Goal: Task Accomplishment & Management: Use online tool/utility

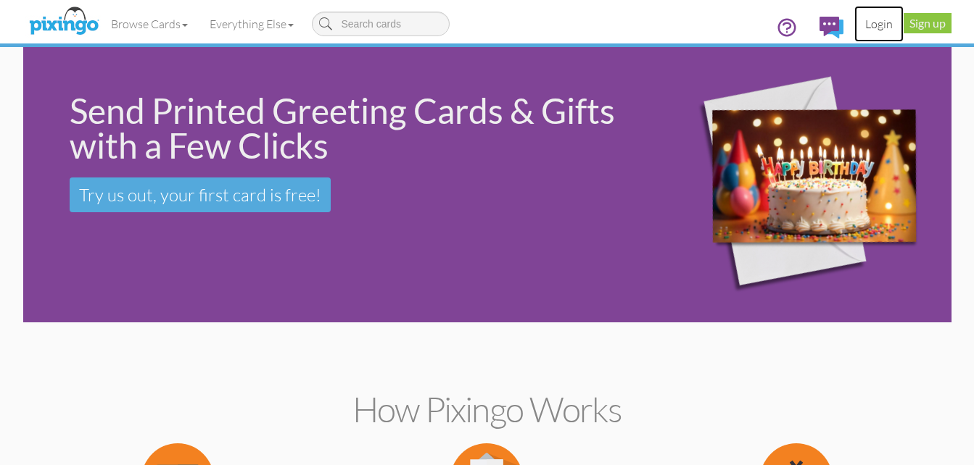
click at [877, 22] on link "Login" at bounding box center [878, 24] width 49 height 36
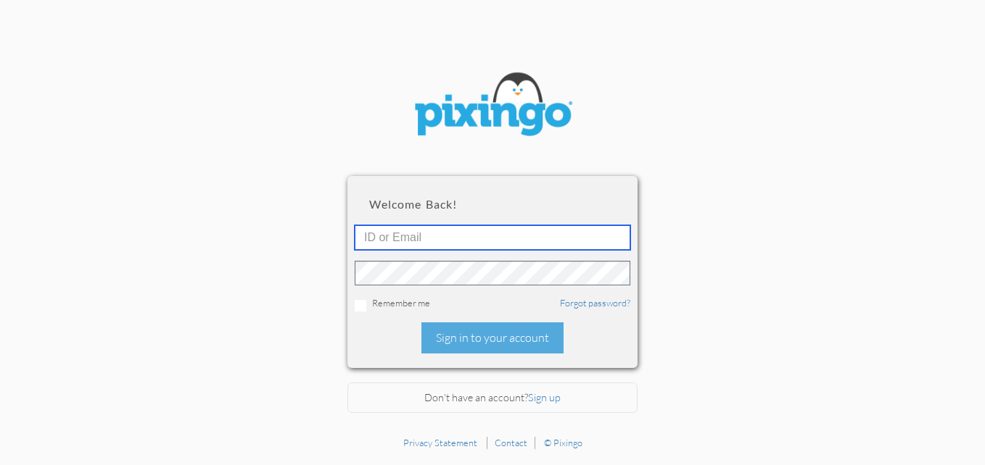
click at [500, 247] on input "text" at bounding box center [493, 237] width 276 height 25
type input "[PERSON_NAME][EMAIL_ADDRESS][DOMAIN_NAME]"
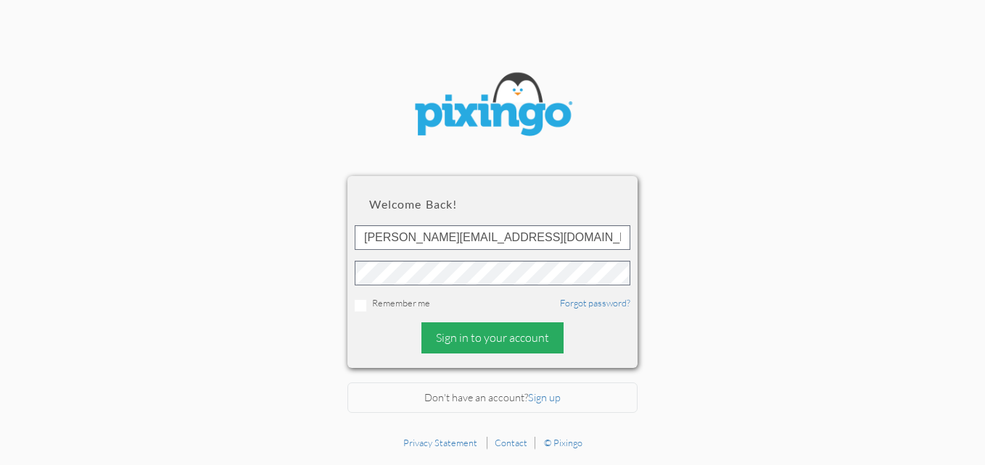
click at [460, 337] on div "Sign in to your account" at bounding box center [492, 338] width 142 height 31
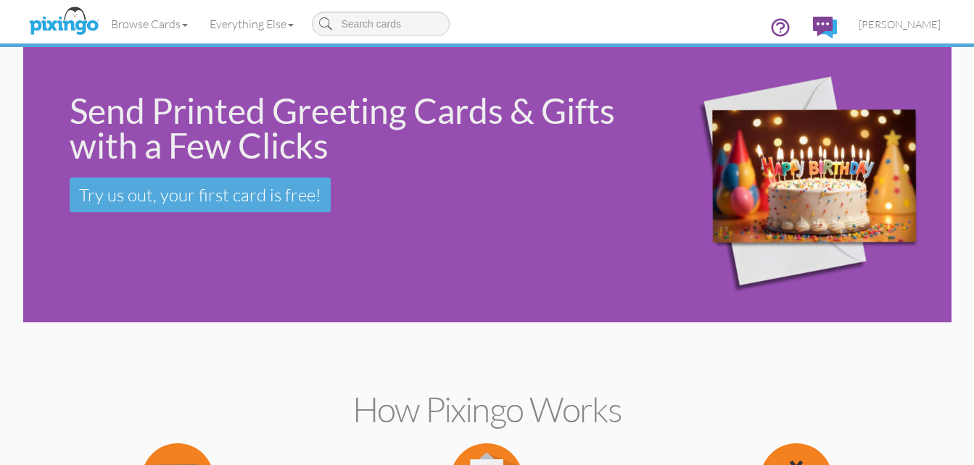
click at [734, 167] on img at bounding box center [798, 185] width 297 height 269
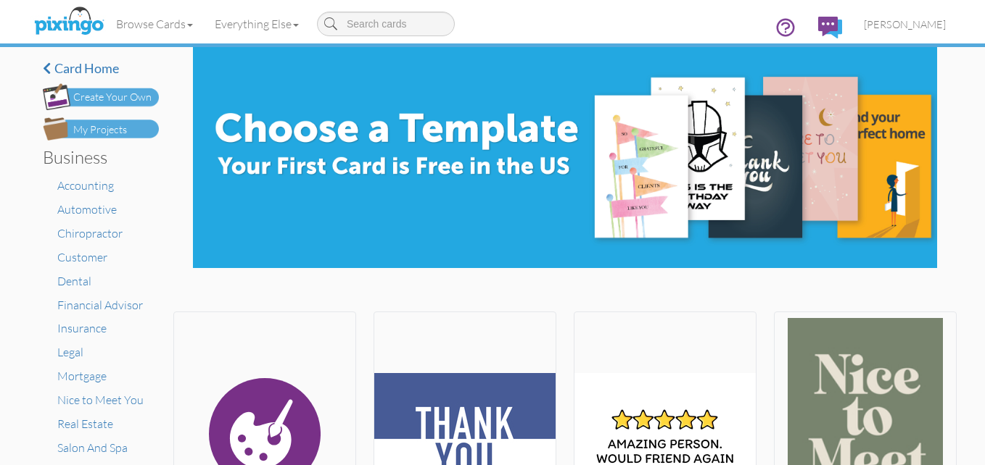
click at [90, 131] on div "My Projects" at bounding box center [100, 130] width 54 height 15
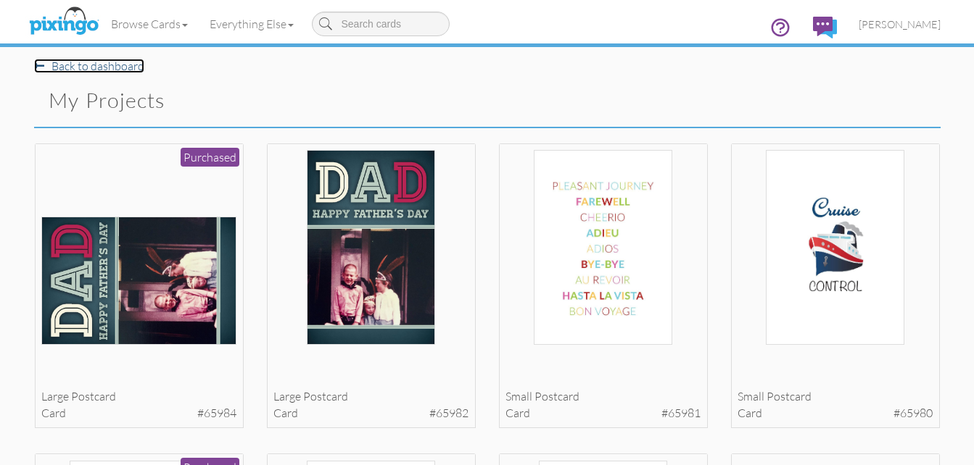
click at [105, 66] on link "Back to dashboard" at bounding box center [89, 66] width 110 height 15
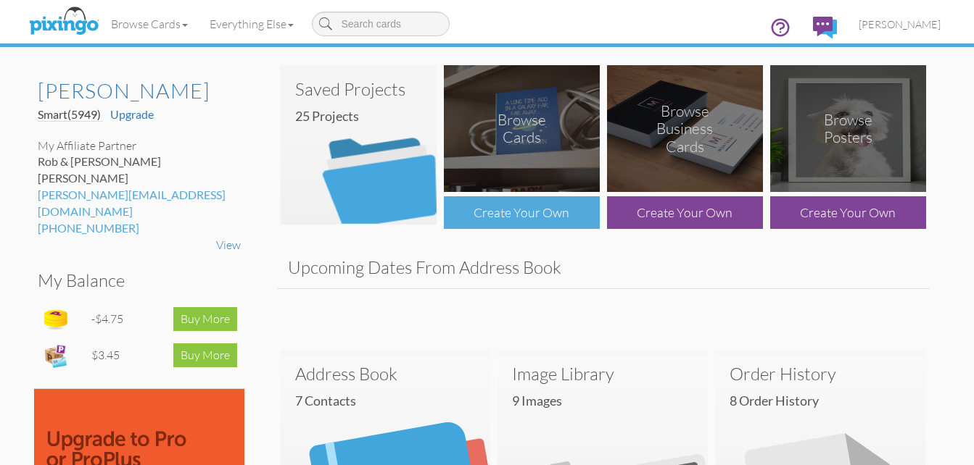
click at [560, 210] on div "Create Your Own" at bounding box center [522, 212] width 156 height 33
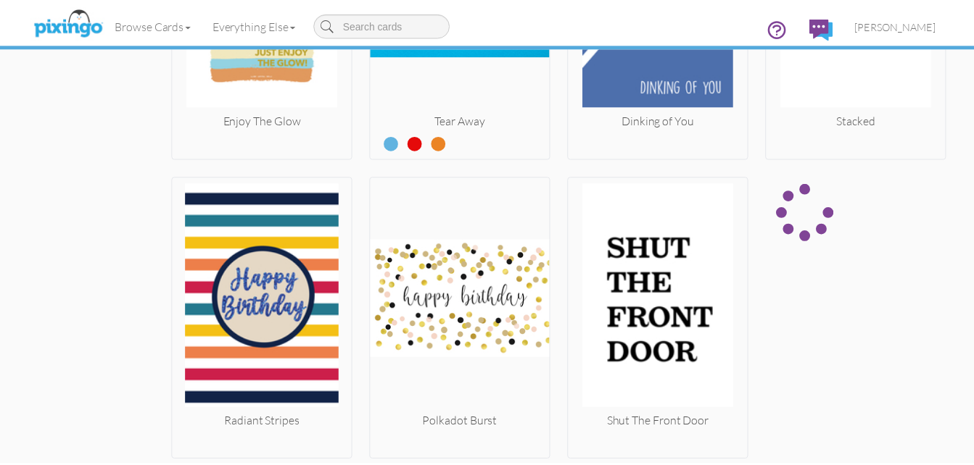
scroll to position [2006, 0]
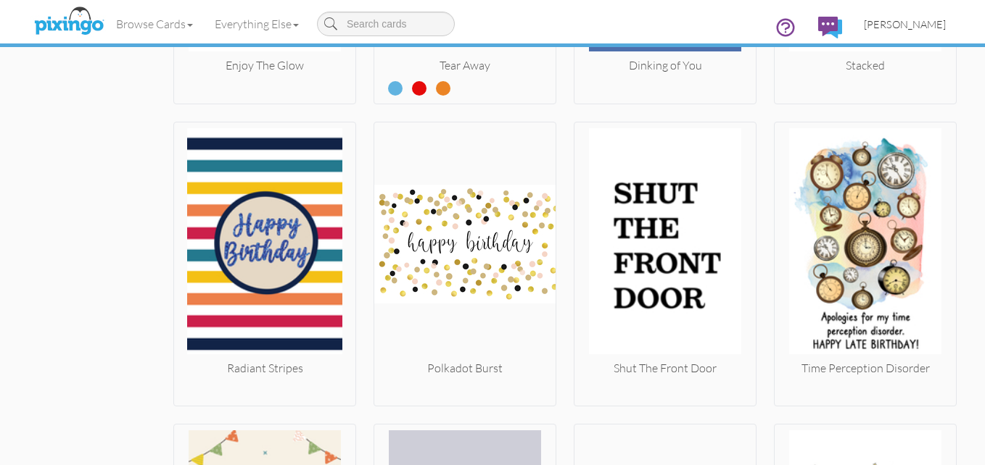
click at [894, 29] on span "[PERSON_NAME]" at bounding box center [905, 24] width 82 height 12
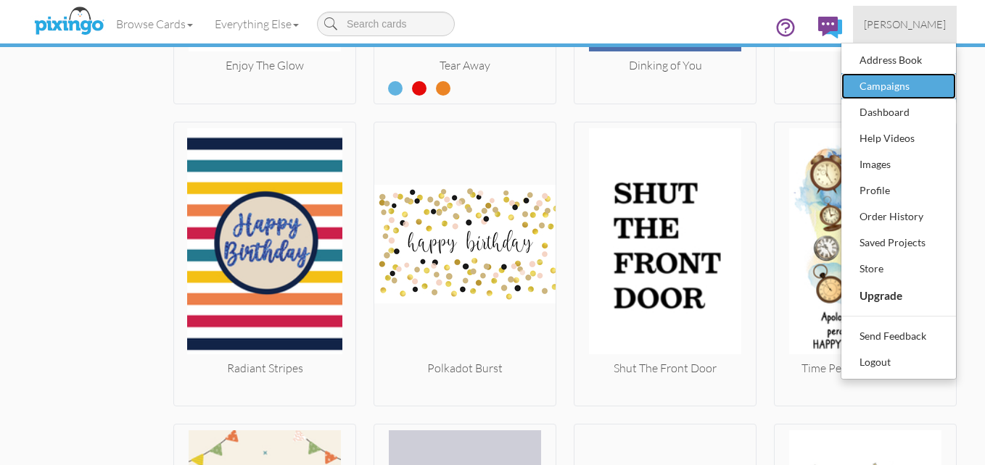
click at [906, 81] on div "Campaigns" at bounding box center [899, 86] width 86 height 22
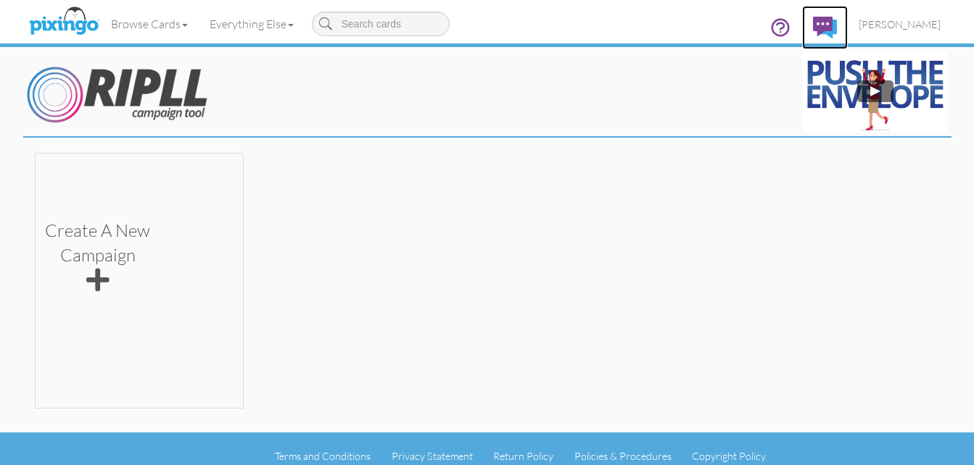
click at [832, 21] on img at bounding box center [825, 28] width 24 height 22
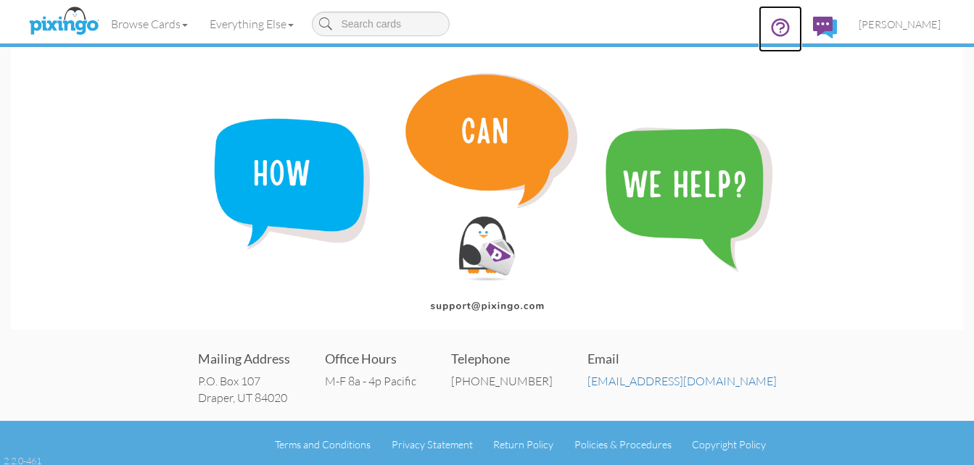
click at [787, 23] on icon at bounding box center [779, 27] width 17 height 17
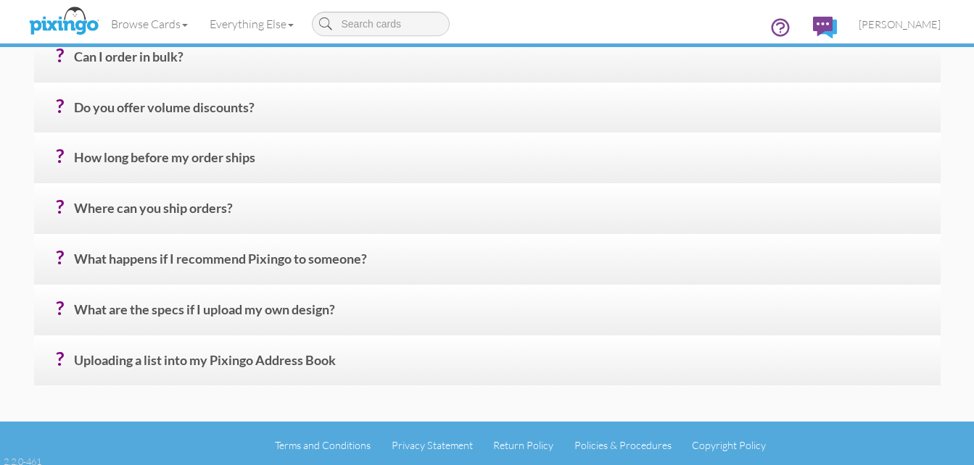
scroll to position [700, 0]
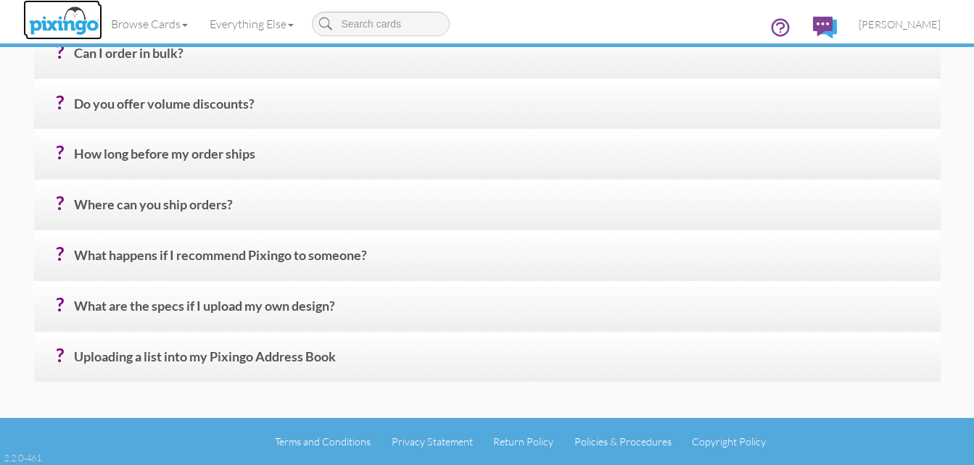
click at [72, 14] on img at bounding box center [63, 22] width 77 height 36
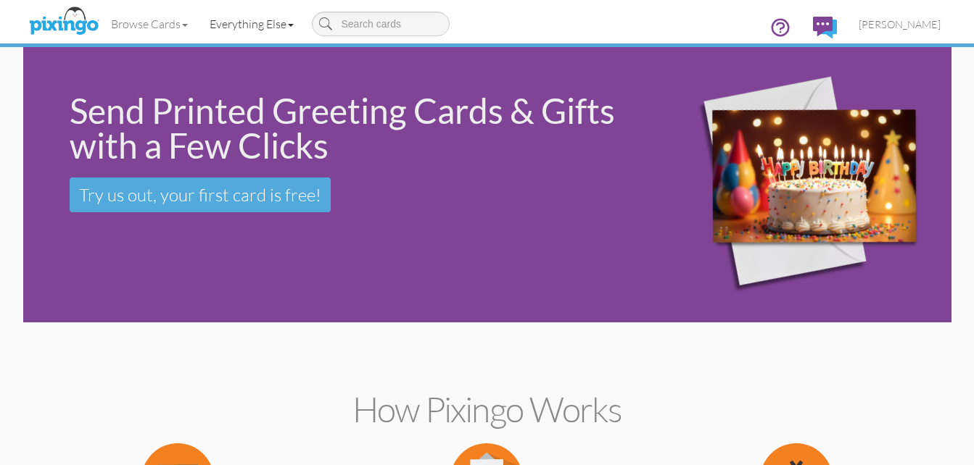
click at [253, 26] on link "Everything Else" at bounding box center [252, 24] width 106 height 36
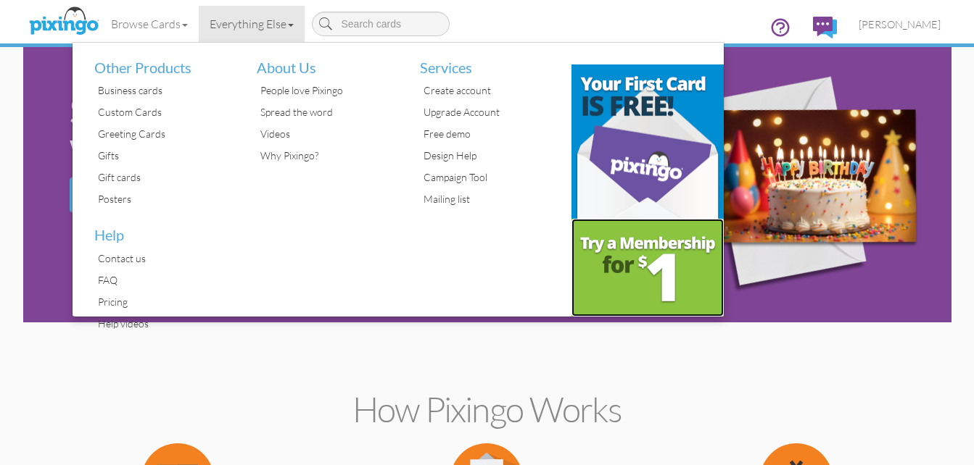
click at [663, 259] on img at bounding box center [647, 268] width 152 height 98
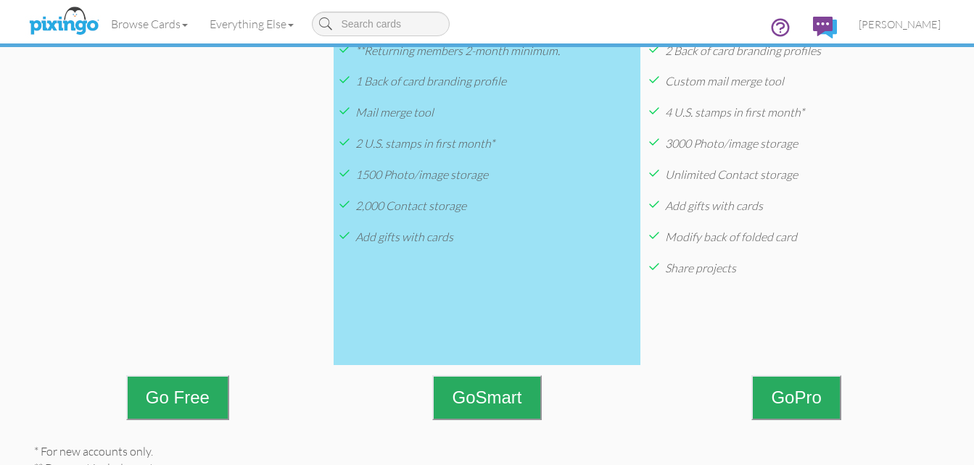
scroll to position [578, 0]
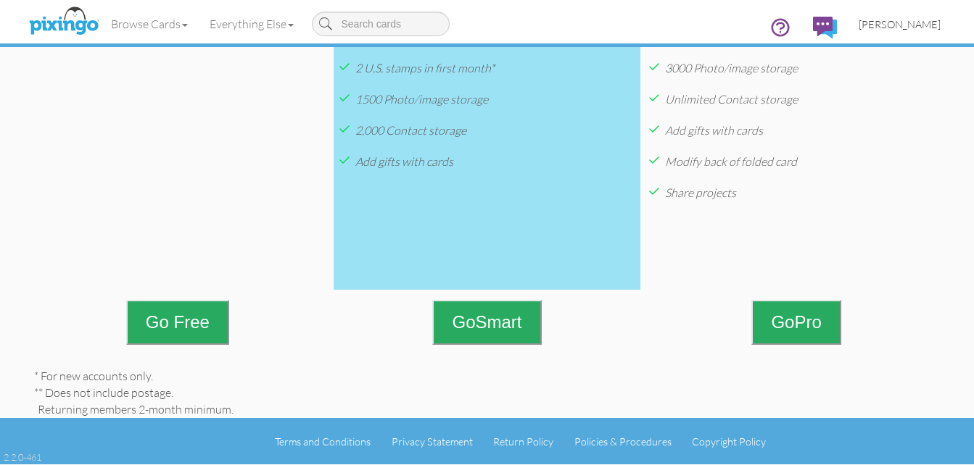
click at [895, 20] on span "[PERSON_NAME]" at bounding box center [899, 24] width 82 height 12
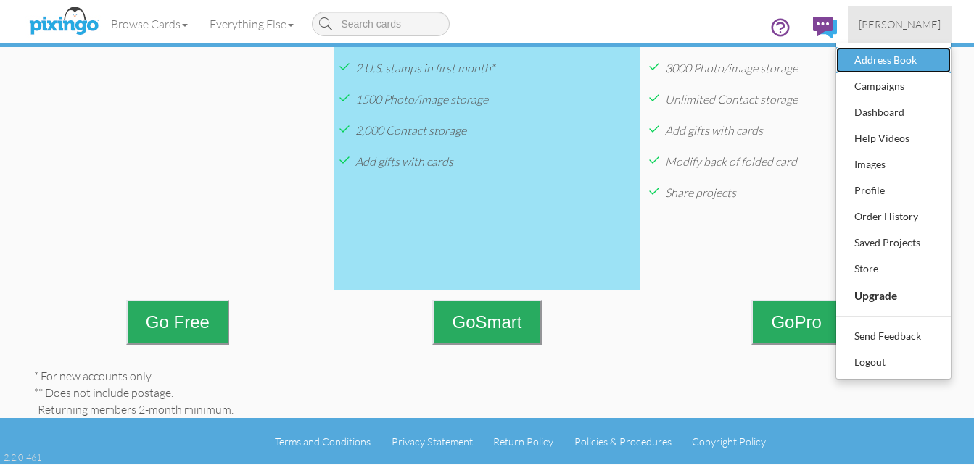
click at [873, 58] on div "Address Book" at bounding box center [893, 60] width 86 height 22
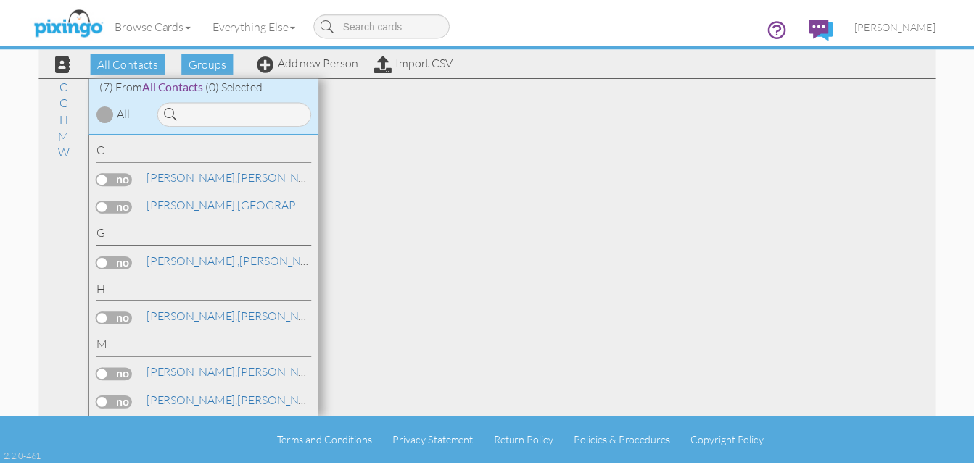
scroll to position [59, 0]
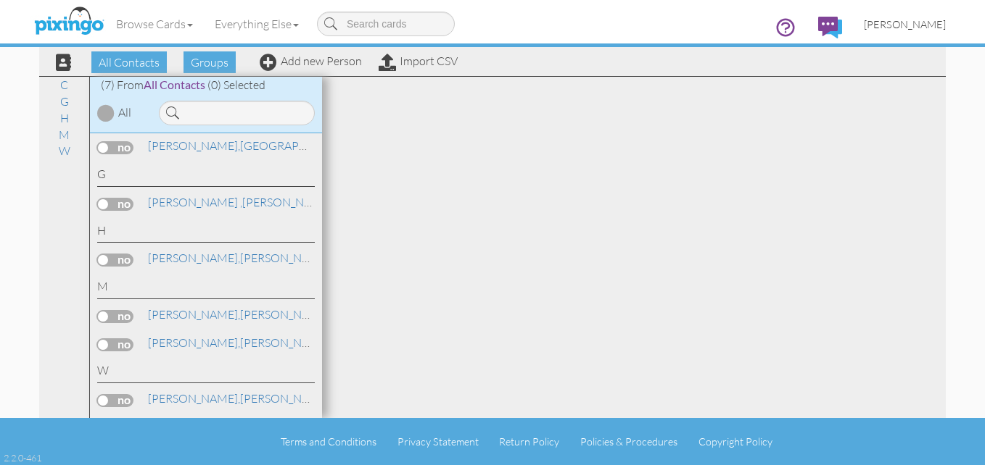
click at [894, 21] on span "[PERSON_NAME]" at bounding box center [905, 24] width 82 height 12
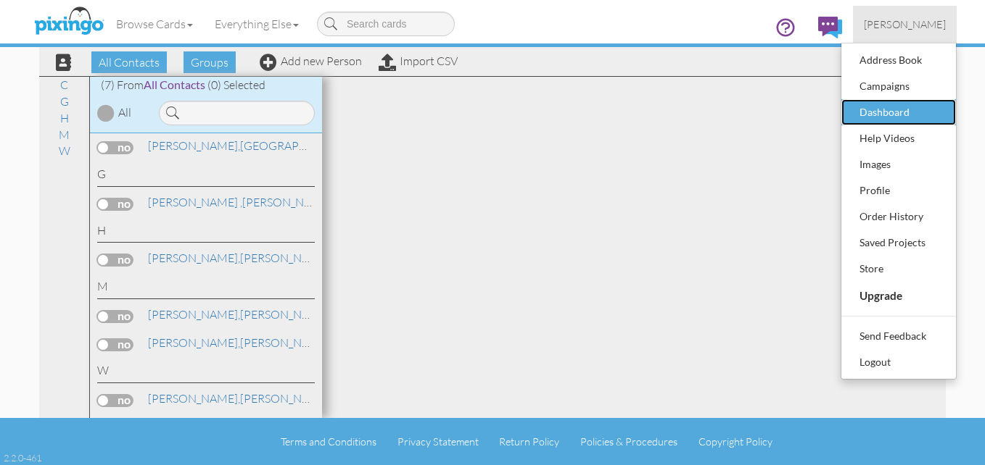
click at [905, 108] on div "Dashboard" at bounding box center [899, 113] width 86 height 22
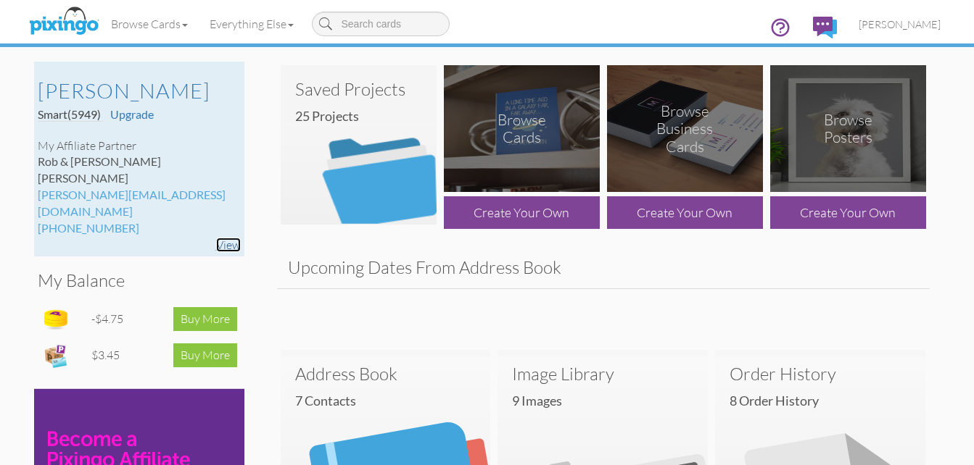
click at [223, 238] on link "View" at bounding box center [228, 245] width 25 height 15
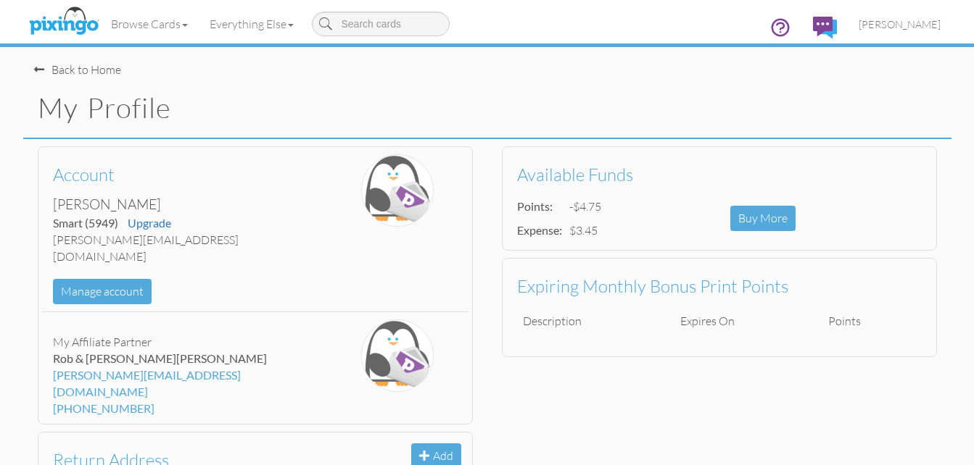
click at [536, 394] on div "Account [PERSON_NAME] Smart (5949) Upgrade [PERSON_NAME][EMAIL_ADDRESS][DOMAIN_…" at bounding box center [487, 394] width 928 height 511
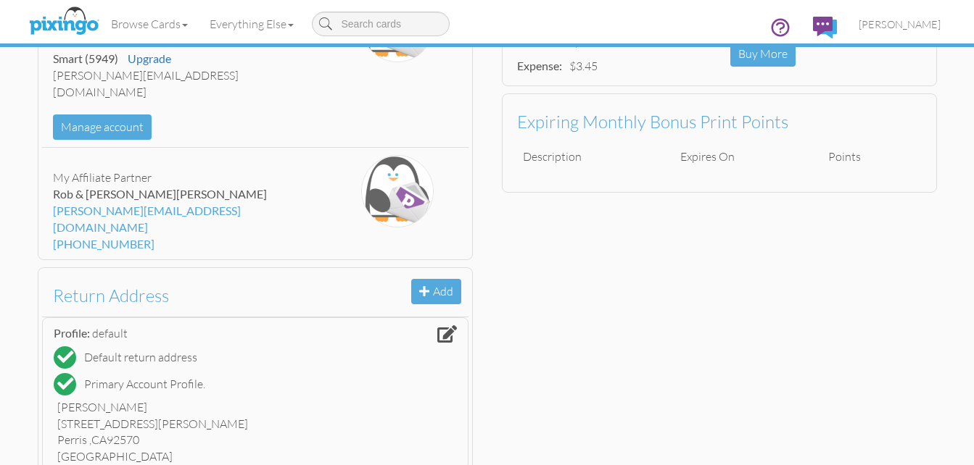
scroll to position [183, 0]
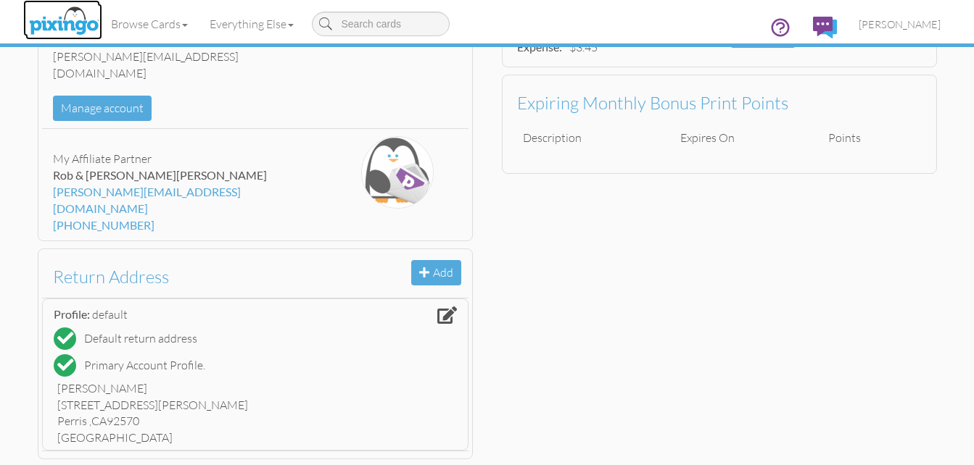
click at [66, 13] on img at bounding box center [63, 22] width 77 height 36
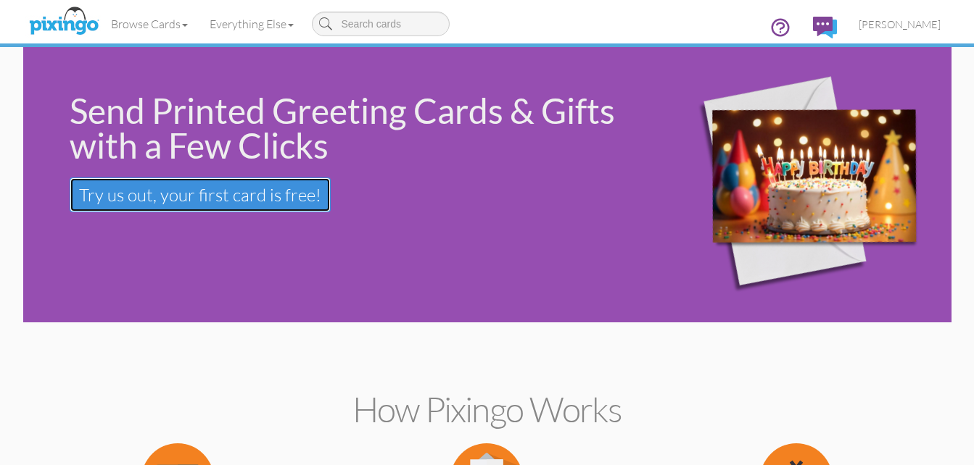
click at [320, 199] on link "Try us out, your first card is free! Your first card is free!" at bounding box center [200, 195] width 261 height 35
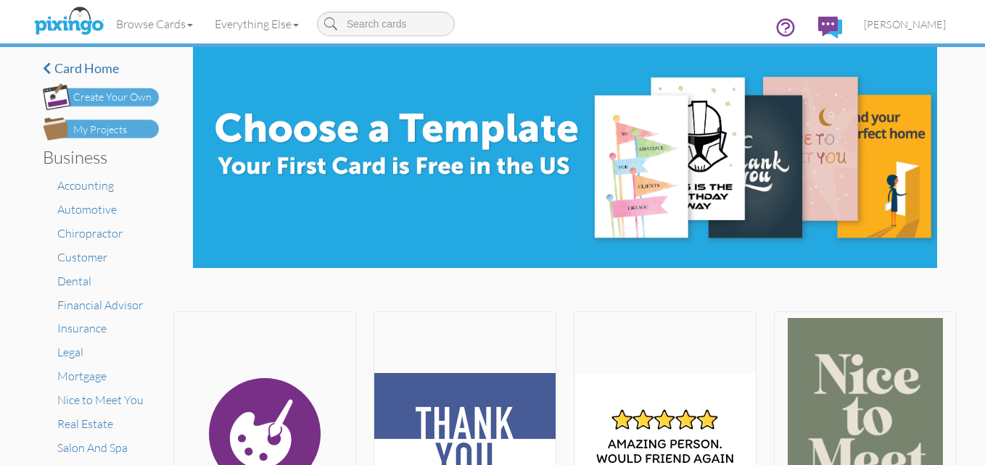
click at [127, 91] on div "Create Your Own" at bounding box center [112, 97] width 78 height 15
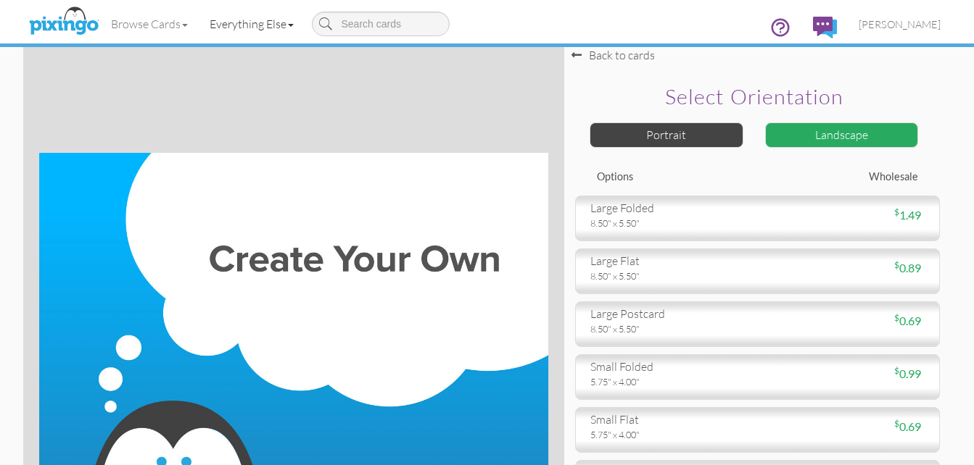
click at [288, 21] on link "Everything Else" at bounding box center [252, 24] width 106 height 36
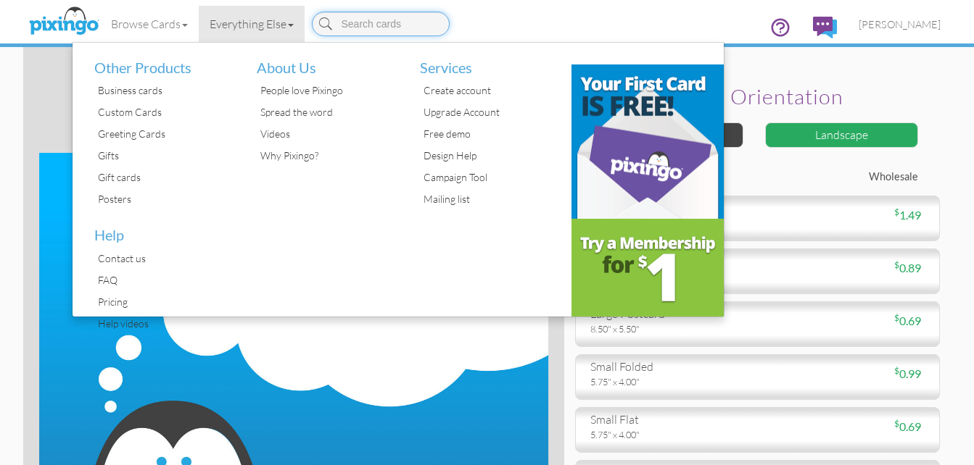
click at [410, 27] on input at bounding box center [381, 24] width 138 height 25
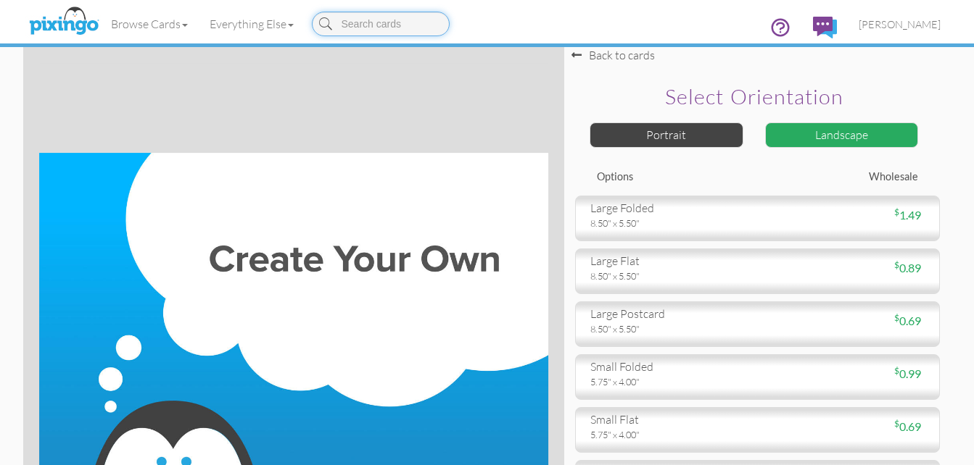
click at [413, 23] on input at bounding box center [381, 24] width 138 height 25
type input "shared"
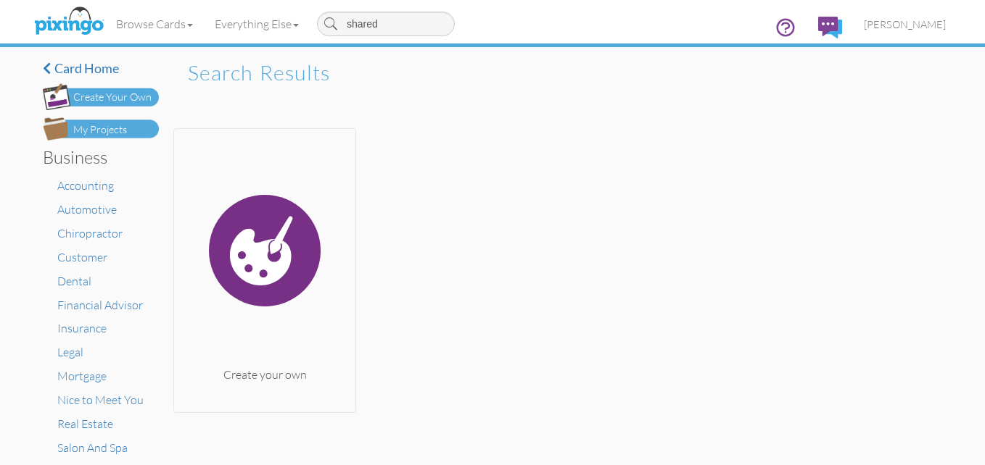
click at [98, 124] on div "My Projects" at bounding box center [100, 130] width 54 height 15
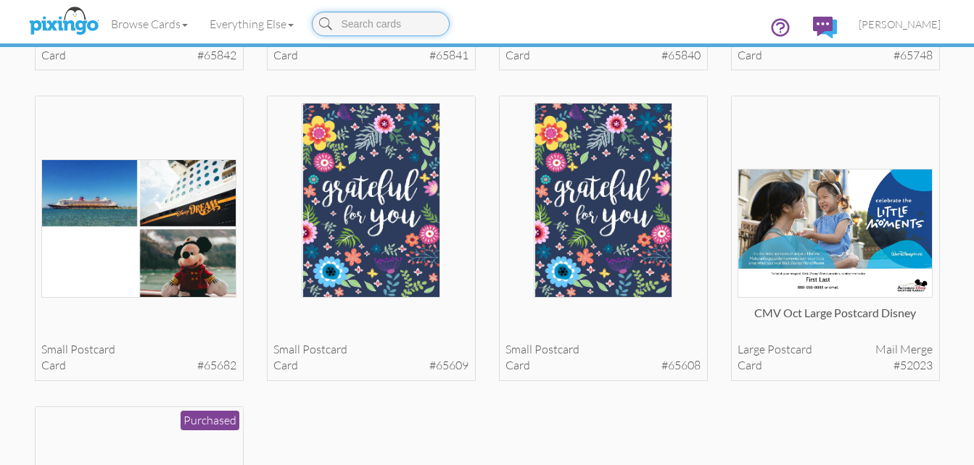
scroll to position [1589, 0]
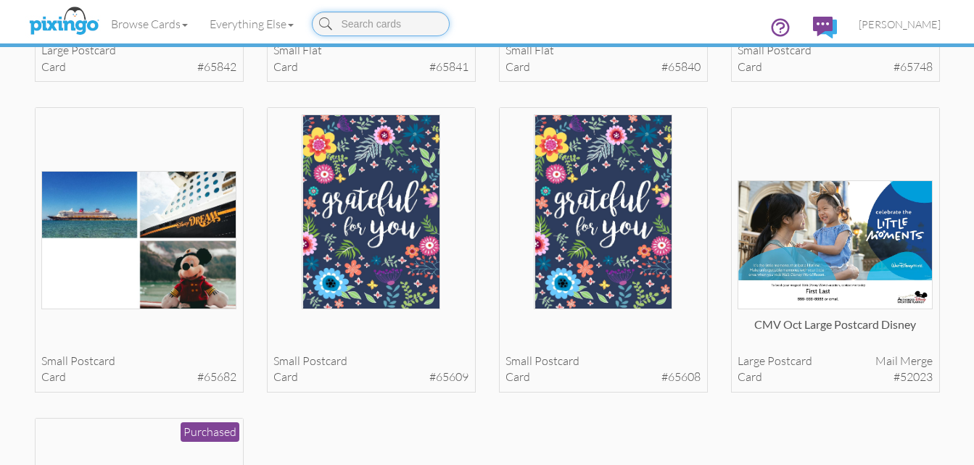
click at [424, 25] on input at bounding box center [381, 24] width 138 height 25
type input "cmv"
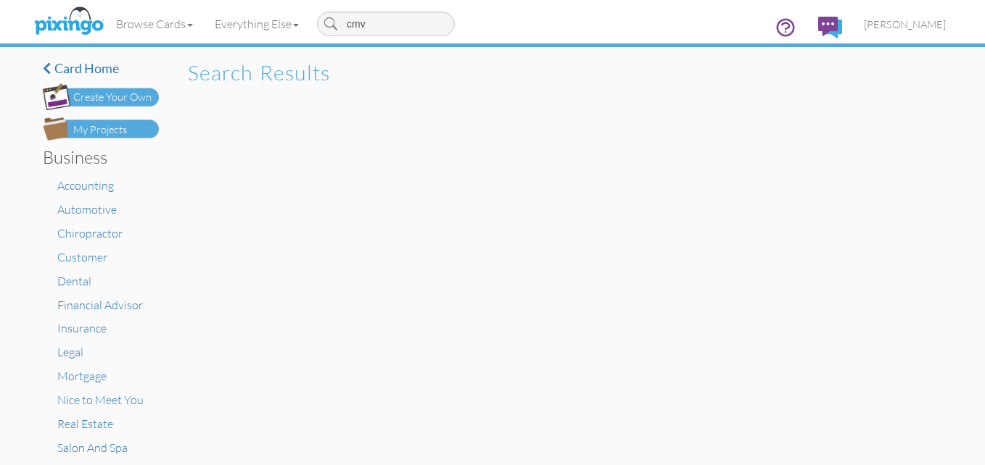
click at [114, 126] on div "My Projects" at bounding box center [100, 130] width 54 height 15
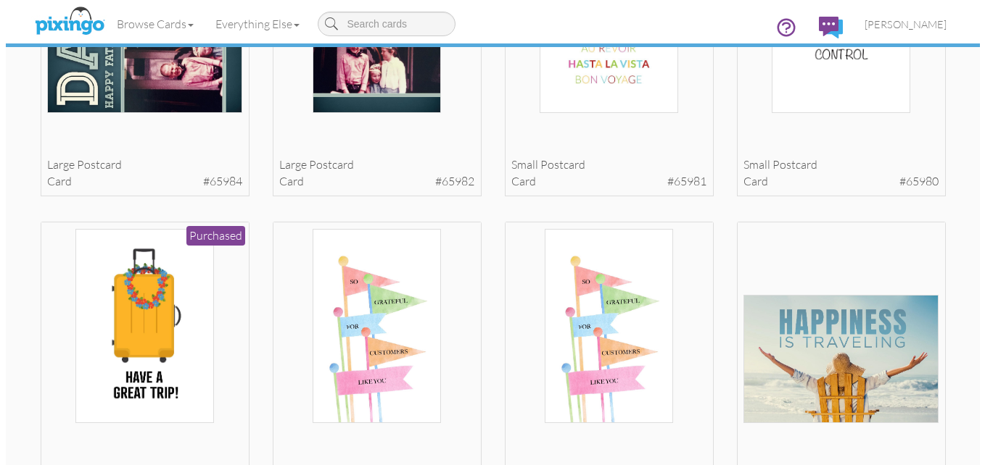
scroll to position [339, 0]
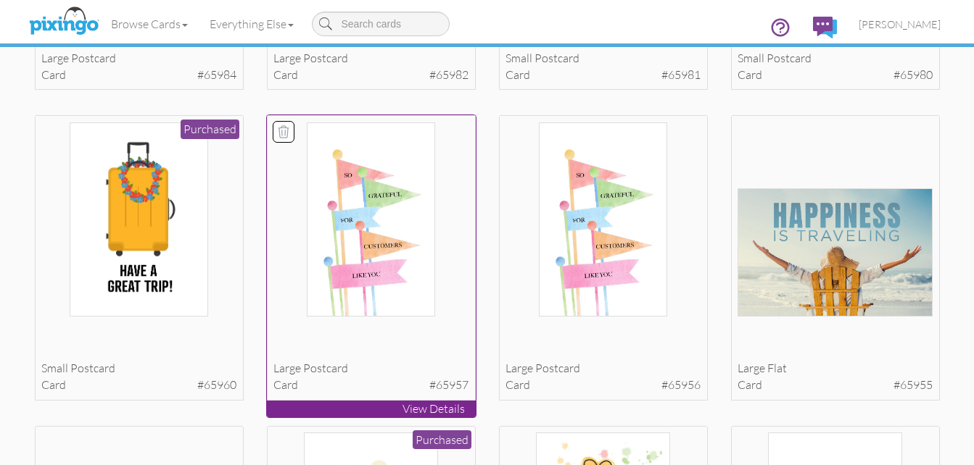
click at [444, 251] on div at bounding box center [370, 220] width 195 height 195
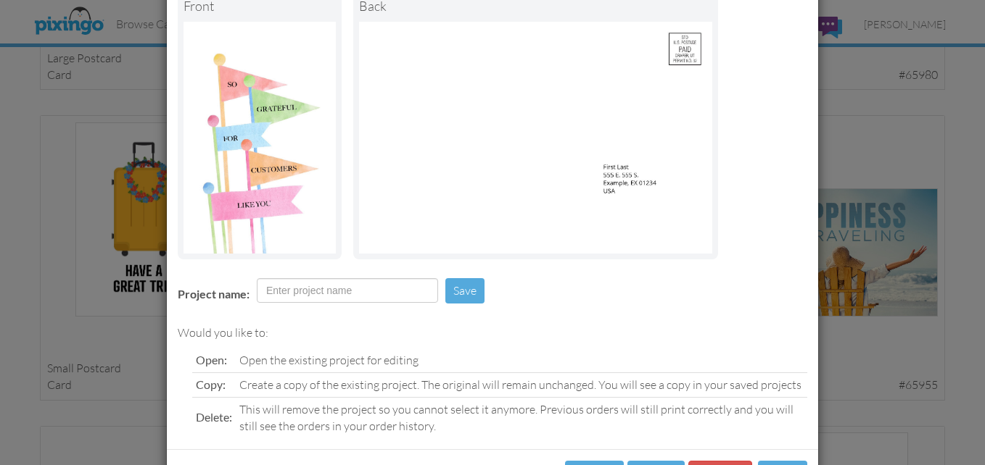
scroll to position [136, 0]
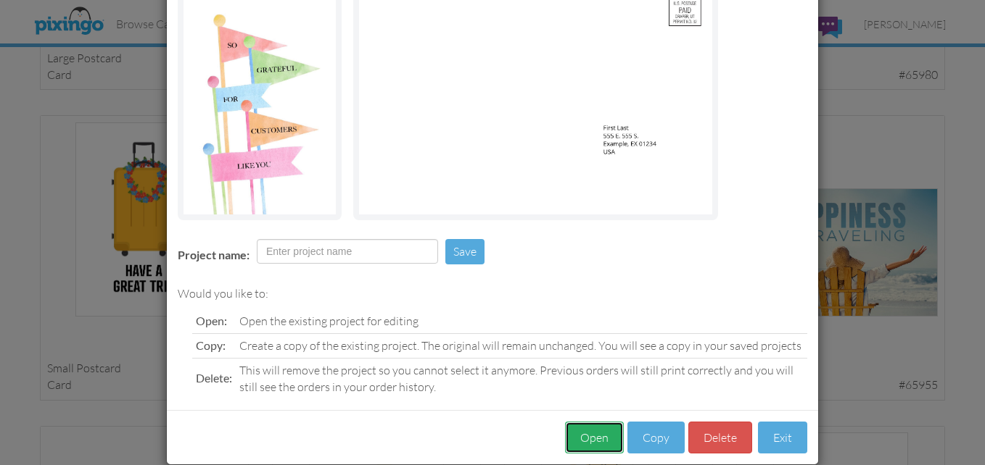
click at [595, 436] on button "Open" at bounding box center [594, 438] width 59 height 33
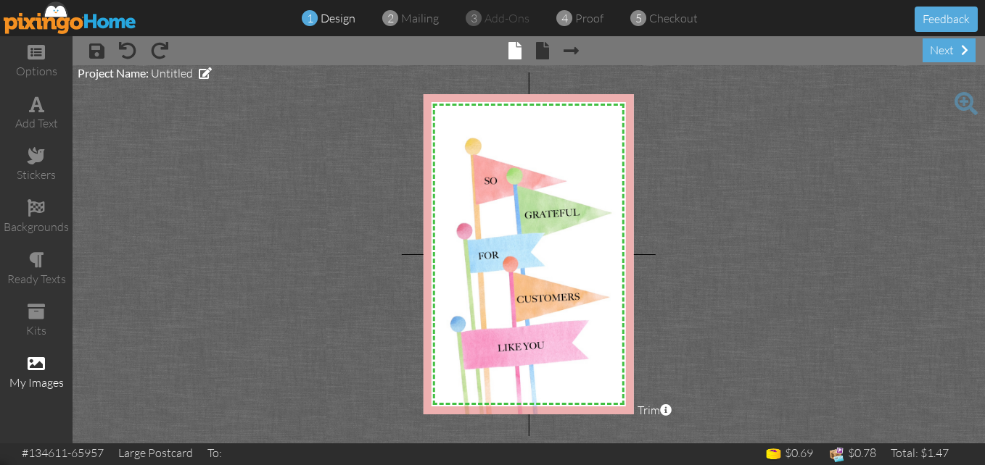
click at [39, 369] on span at bounding box center [36, 363] width 17 height 17
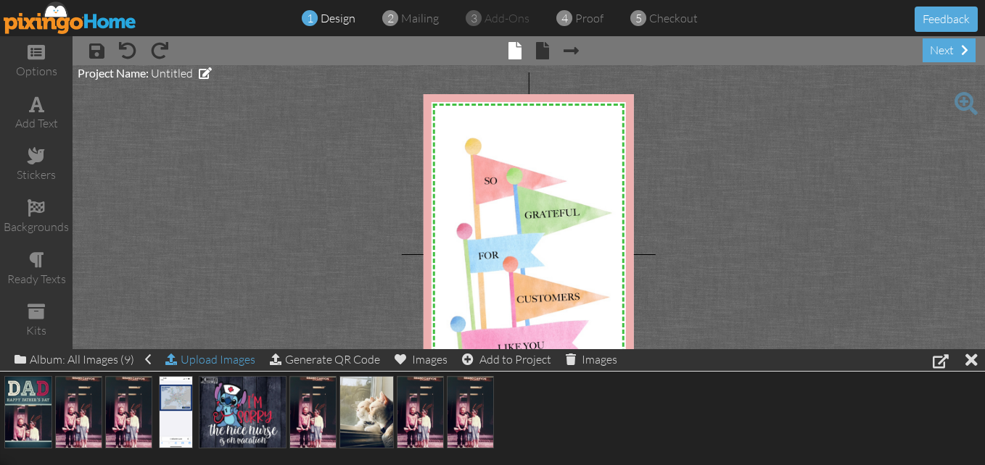
click at [205, 355] on div "Upload Images" at bounding box center [210, 359] width 90 height 21
